Goal: Task Accomplishment & Management: Manage account settings

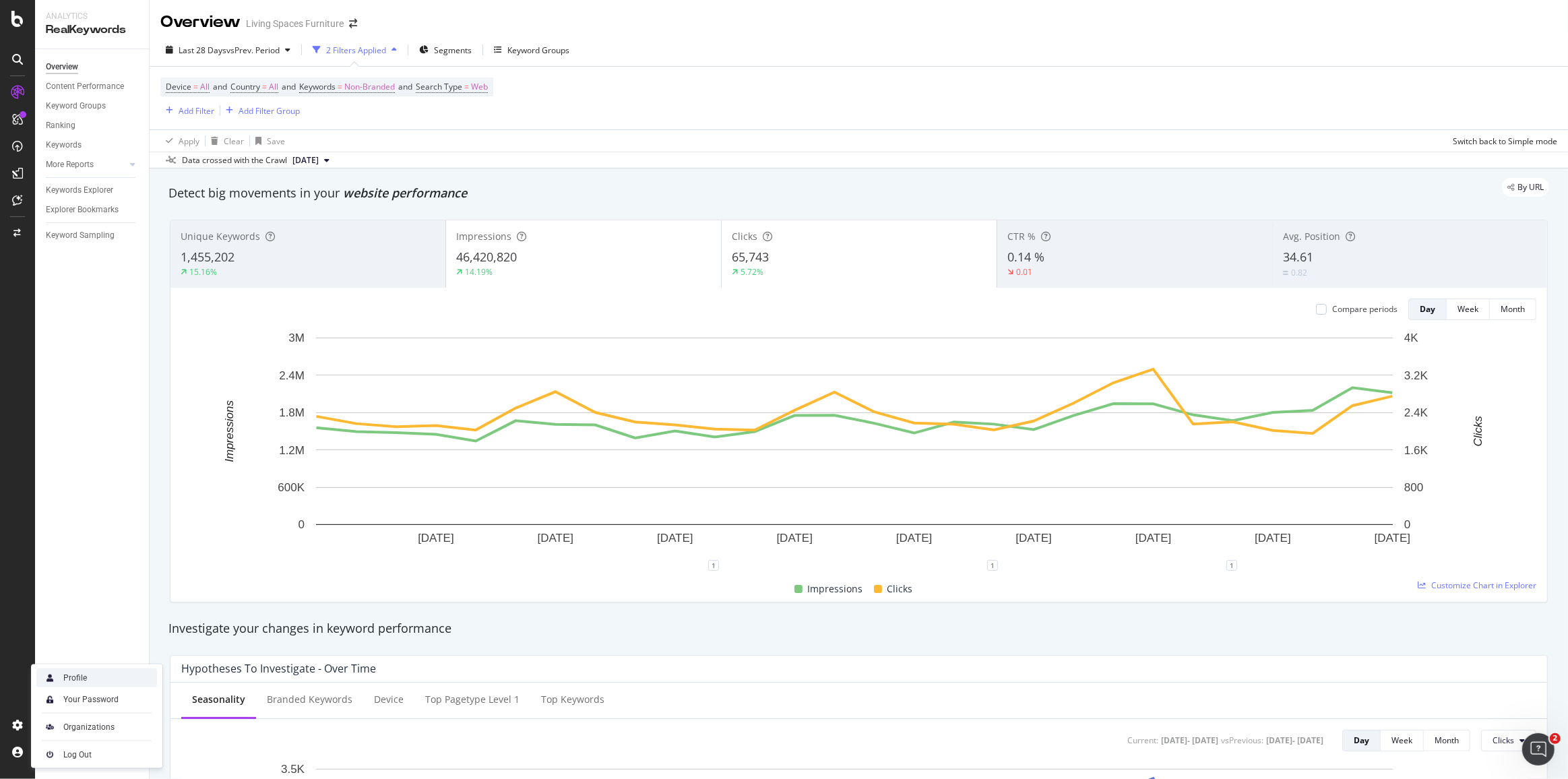
click at [76, 684] on div "Profile" at bounding box center [96, 677] width 120 height 19
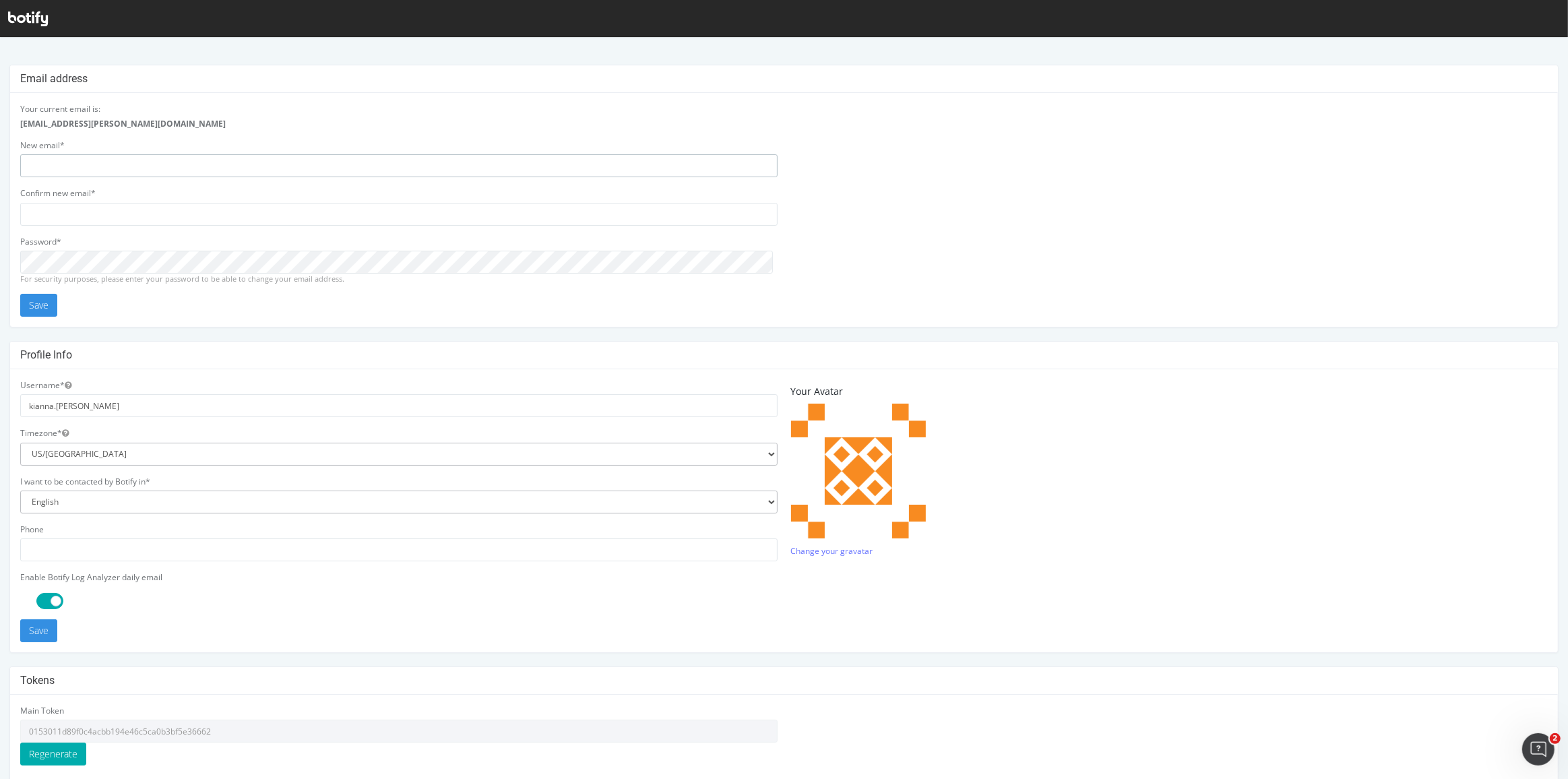
type input "[EMAIL_ADDRESS][PERSON_NAME][DOMAIN_NAME]"
drag, startPoint x: 84, startPoint y: 733, endPoint x: 30, endPoint y: 732, distance: 54.0
click at [30, 732] on input "0153011d89f0c4acbb194e46c5ca0b3bf5e36662" at bounding box center [399, 730] width 757 height 23
